Goal: Information Seeking & Learning: Learn about a topic

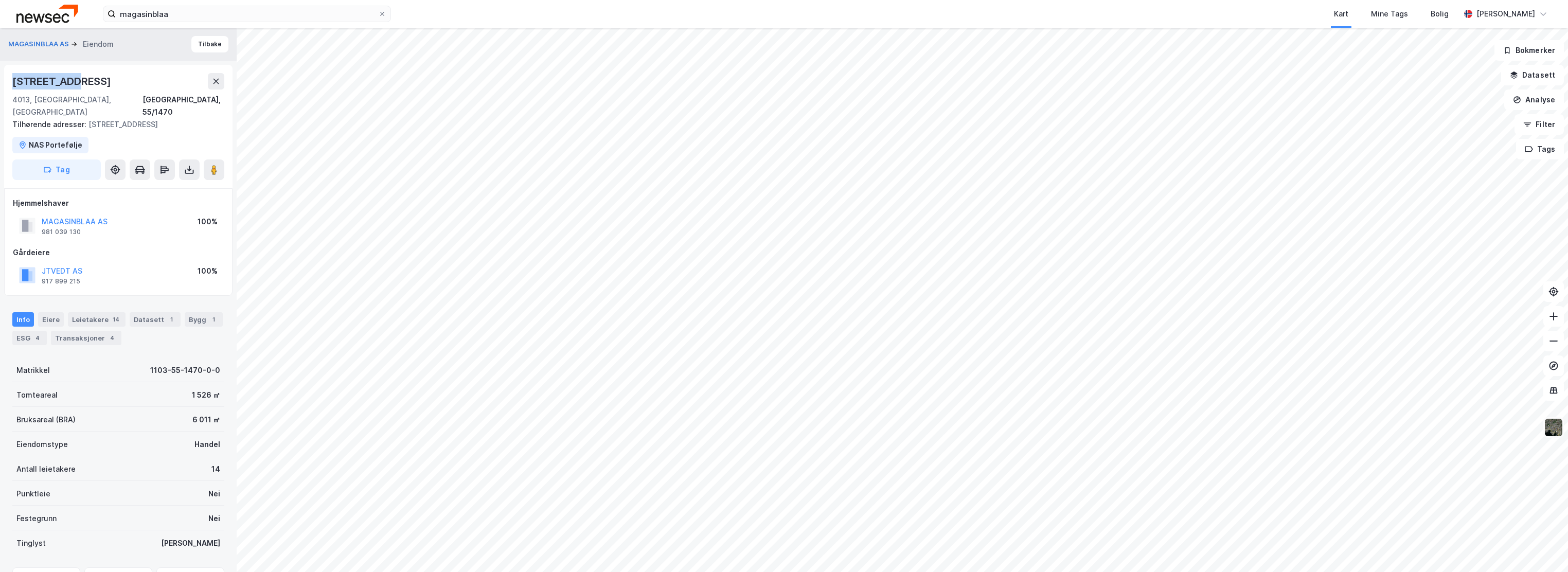
click at [1552, 432] on img at bounding box center [1553, 427] width 19 height 19
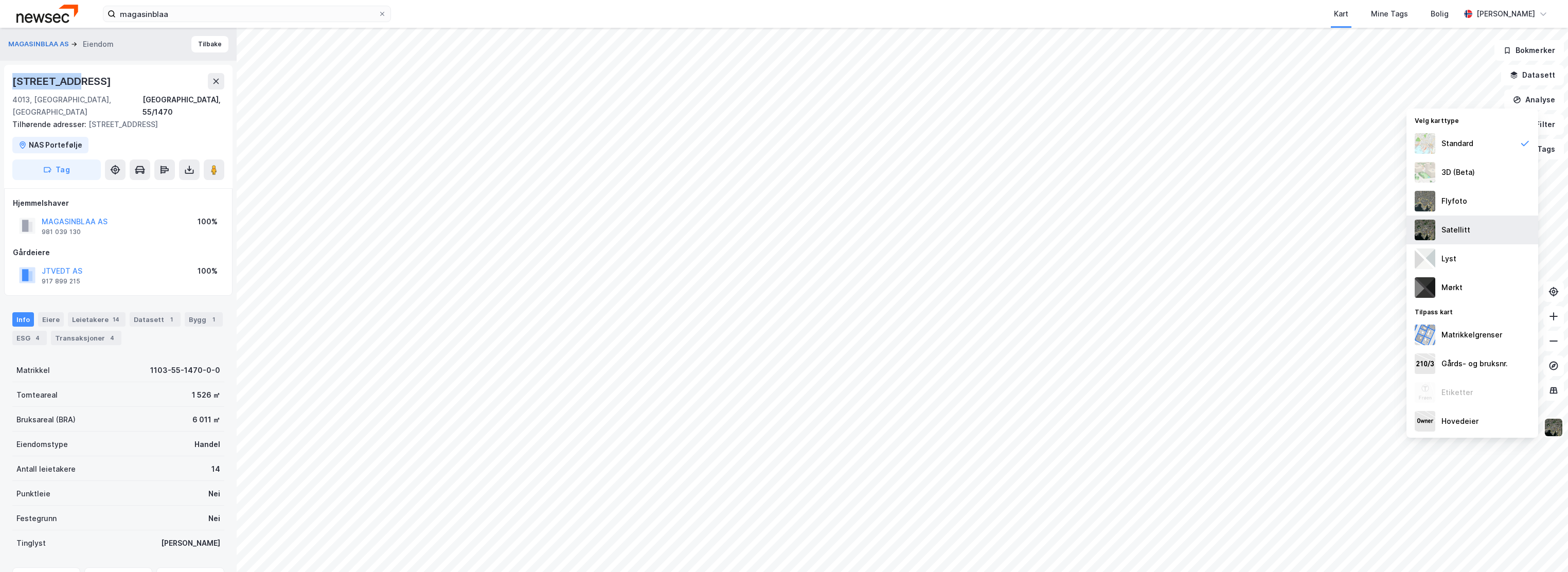
click at [1432, 226] on img at bounding box center [1425, 230] width 21 height 21
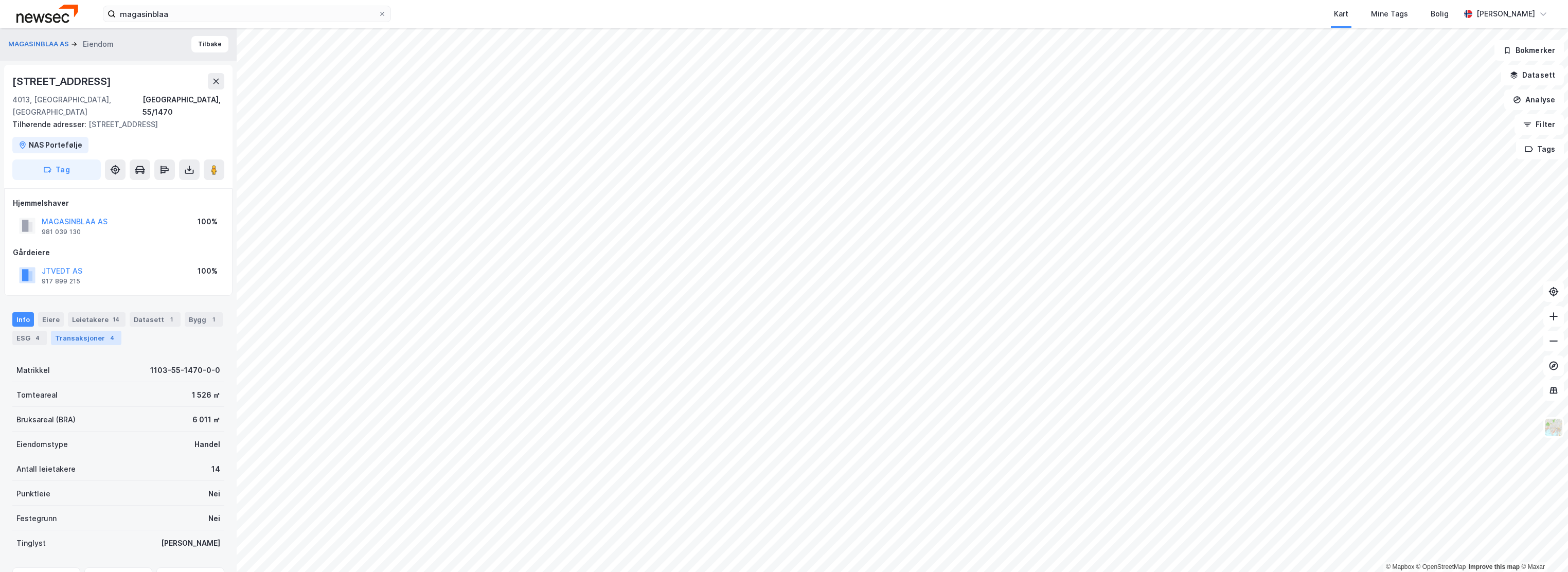
click at [121, 330] on div "Transaksjoner 4" at bounding box center [86, 338] width 71 height 15
